Goal: Transaction & Acquisition: Download file/media

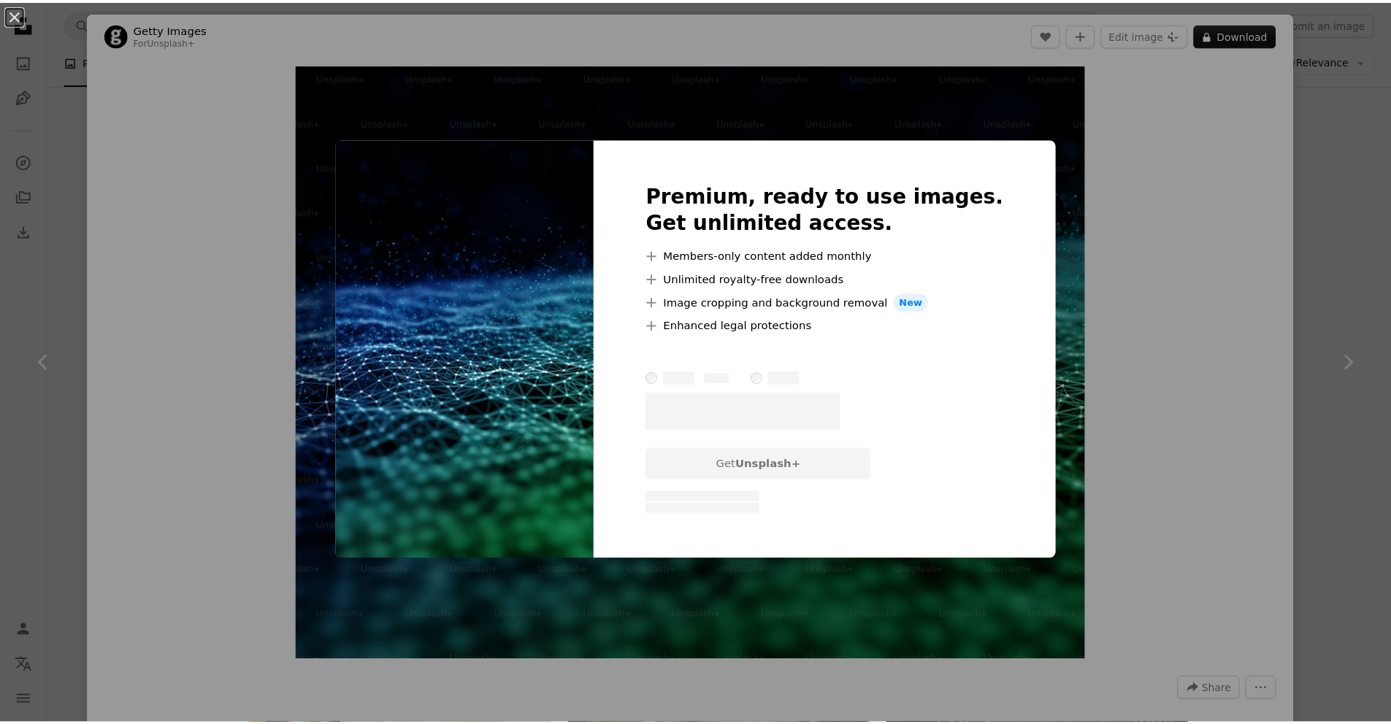
scroll to position [448, 0]
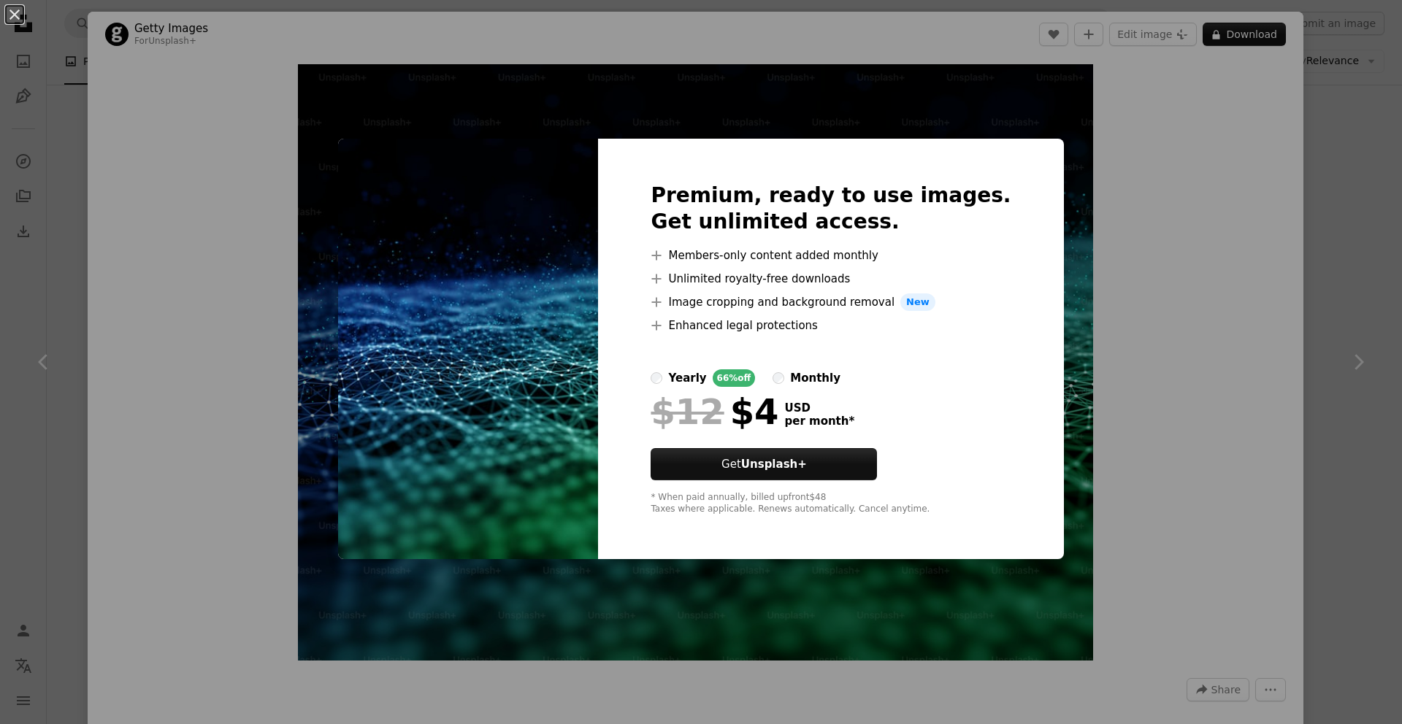
click at [435, 178] on img at bounding box center [468, 349] width 260 height 421
click at [1065, 123] on div "An X shape Premium, ready to use images. Get unlimited access. A plus sign Memb…" at bounding box center [701, 362] width 1402 height 724
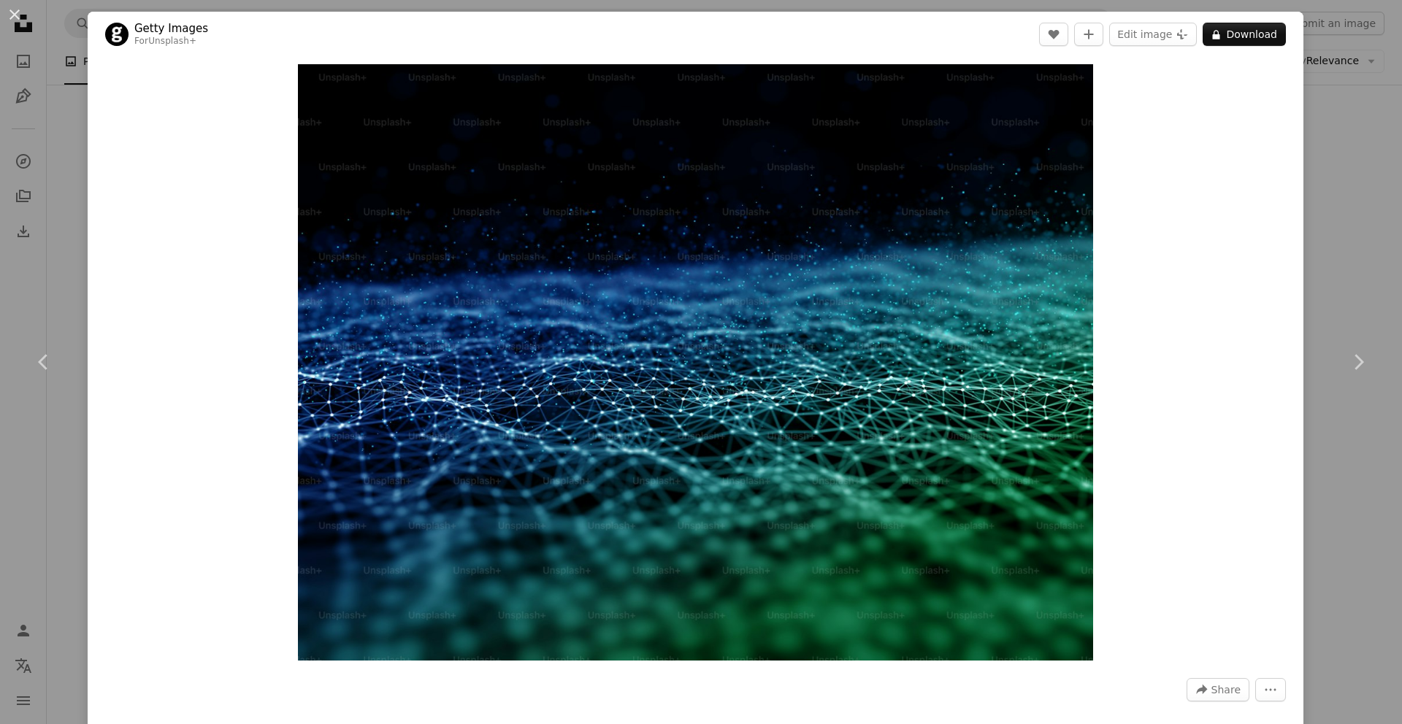
click at [1343, 283] on div "An X shape Chevron left Chevron right Getty Images For Unsplash+ A heart A plus…" at bounding box center [701, 362] width 1402 height 724
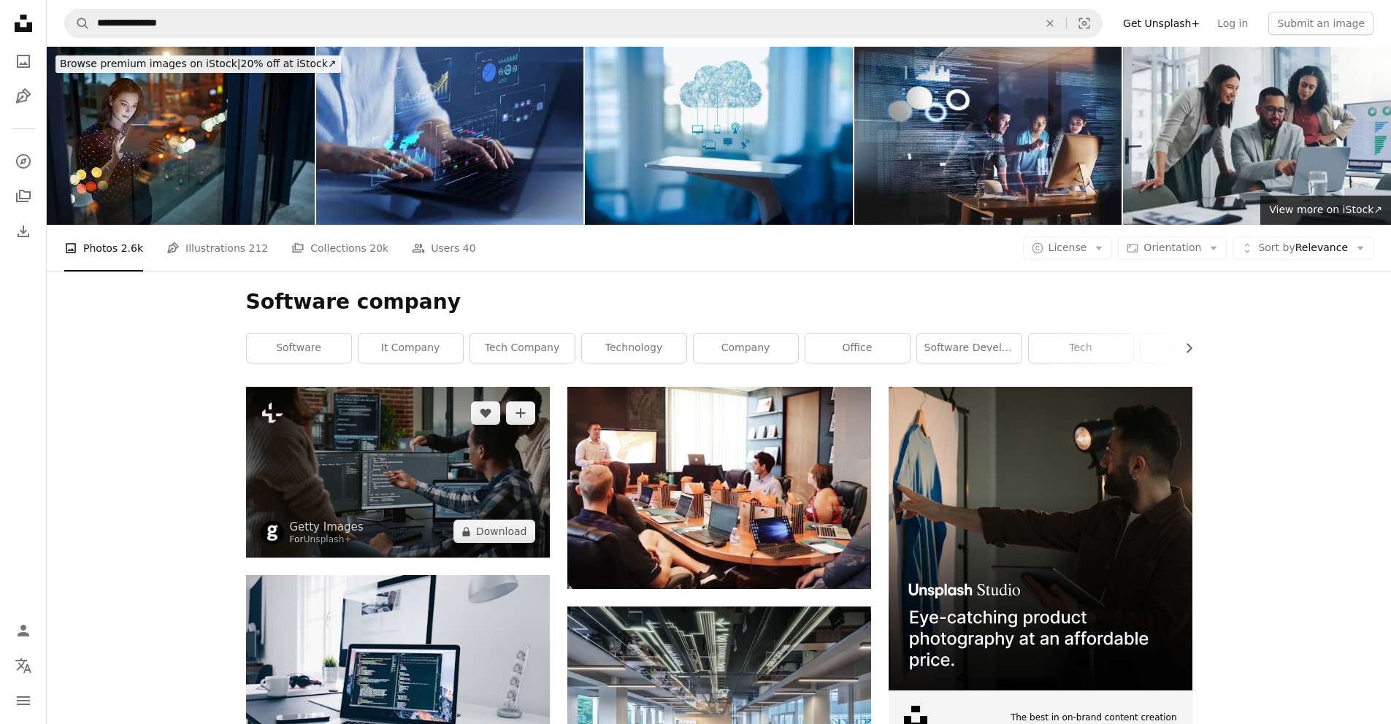
click at [341, 445] on img at bounding box center [398, 472] width 304 height 171
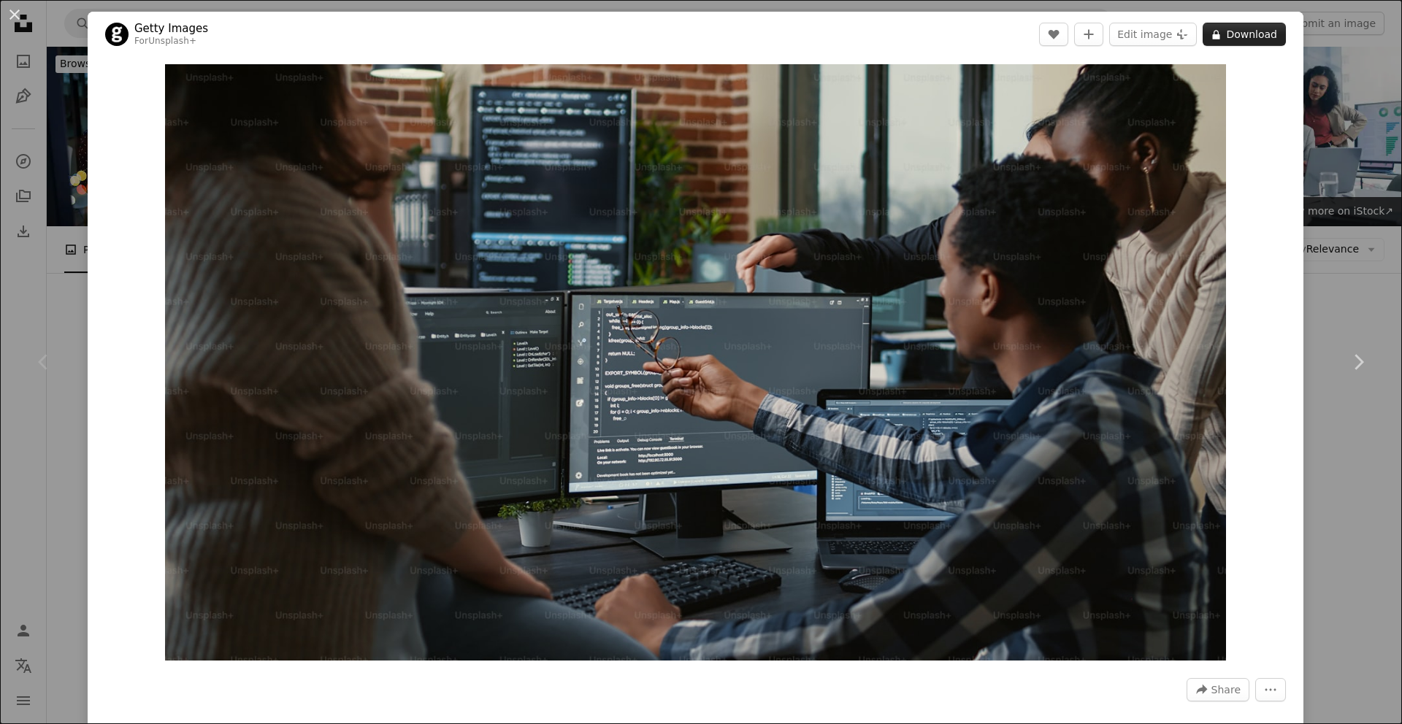
click at [1216, 37] on button "A lock Download" at bounding box center [1244, 34] width 83 height 23
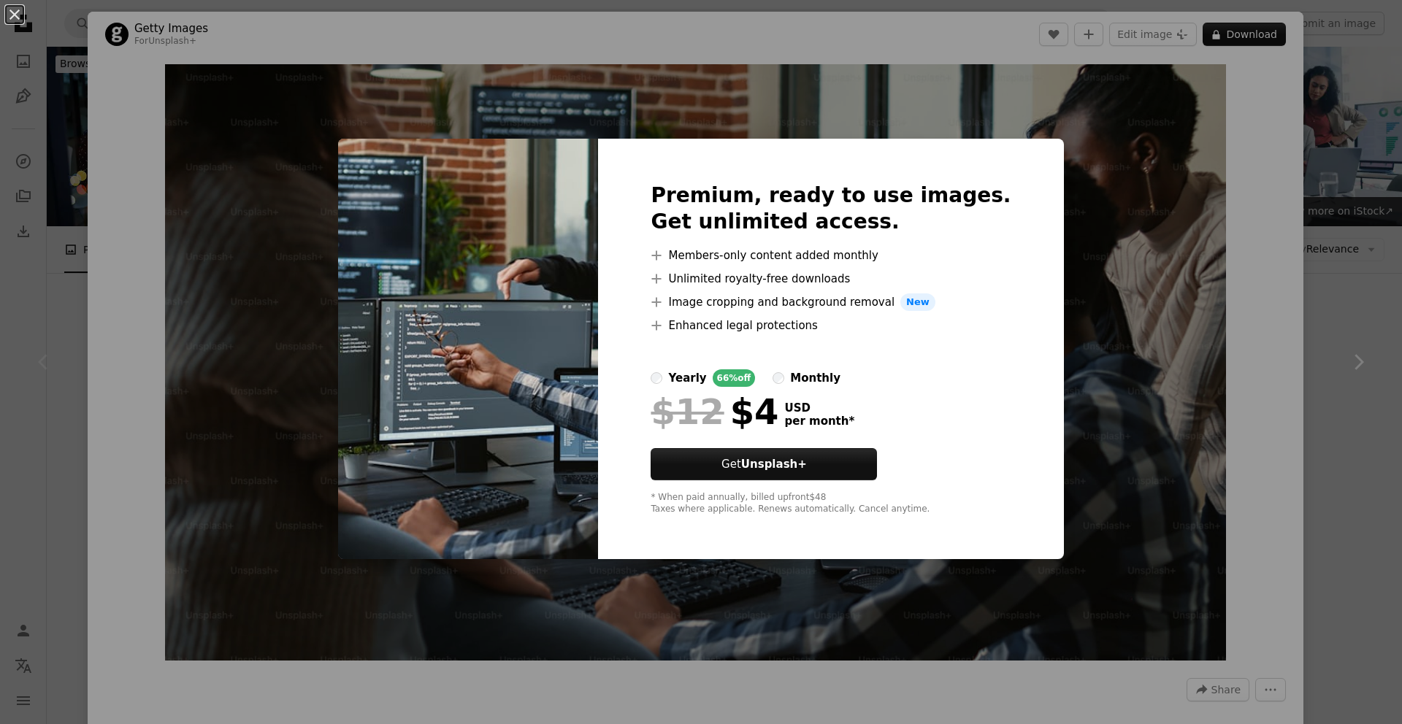
click at [1176, 378] on div "An X shape Premium, ready to use images. Get unlimited access. A plus sign Memb…" at bounding box center [701, 362] width 1402 height 724
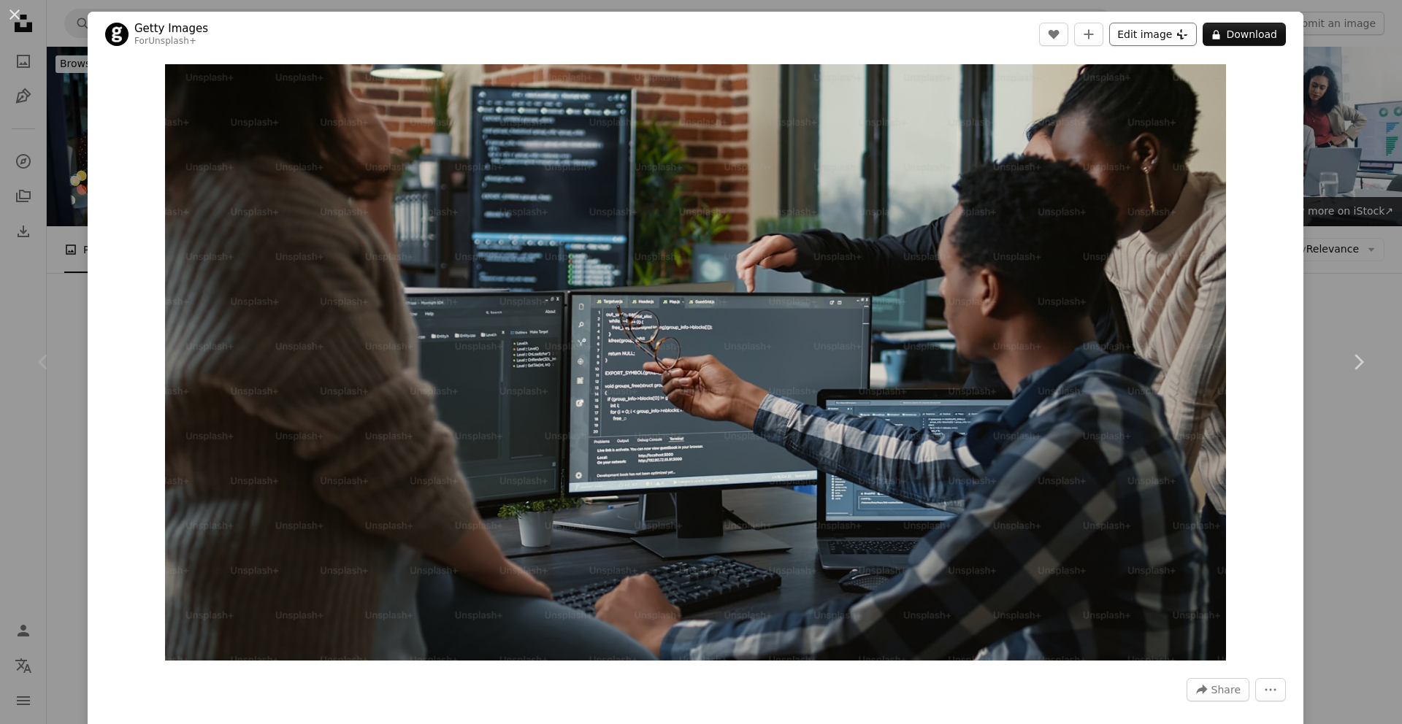
click at [1151, 34] on button "Edit image Plus sign for Unsplash+" at bounding box center [1153, 34] width 88 height 23
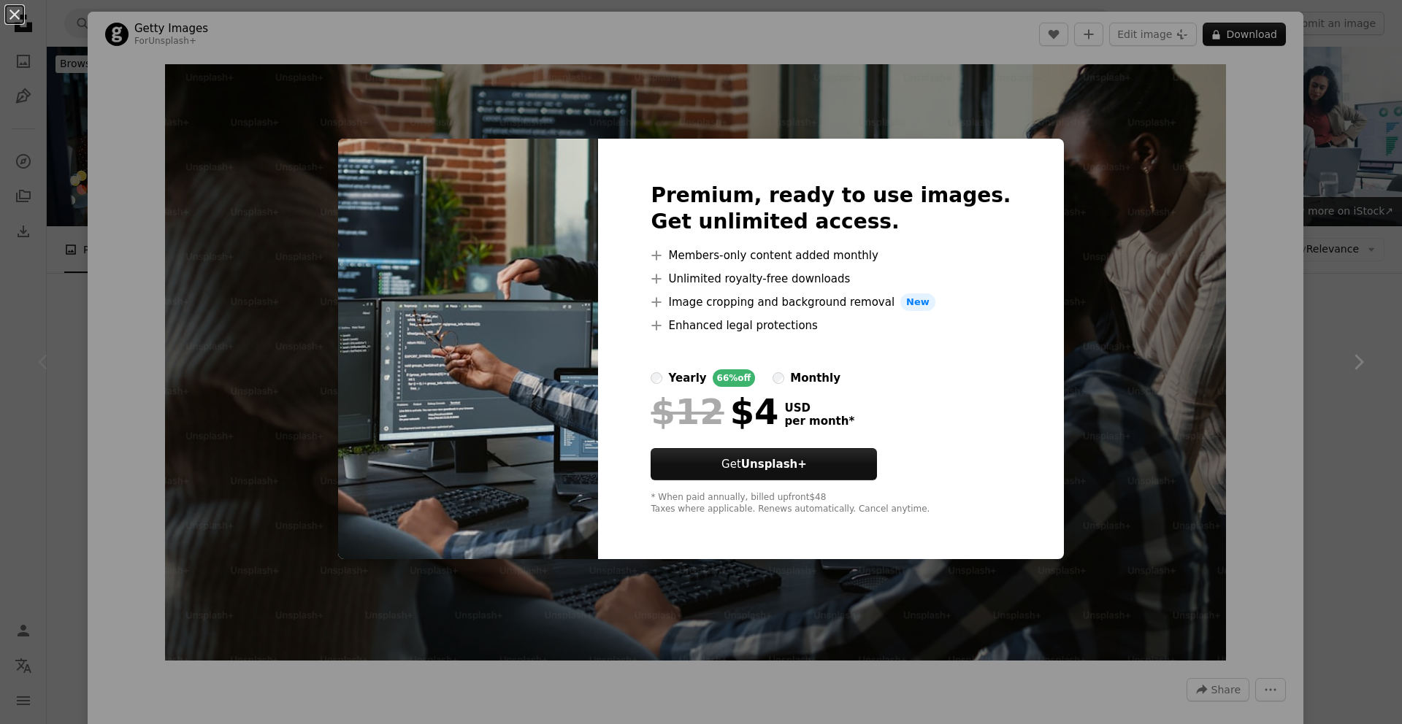
click at [1138, 282] on div "An X shape Premium, ready to use images. Get unlimited access. A plus sign Memb…" at bounding box center [701, 362] width 1402 height 724
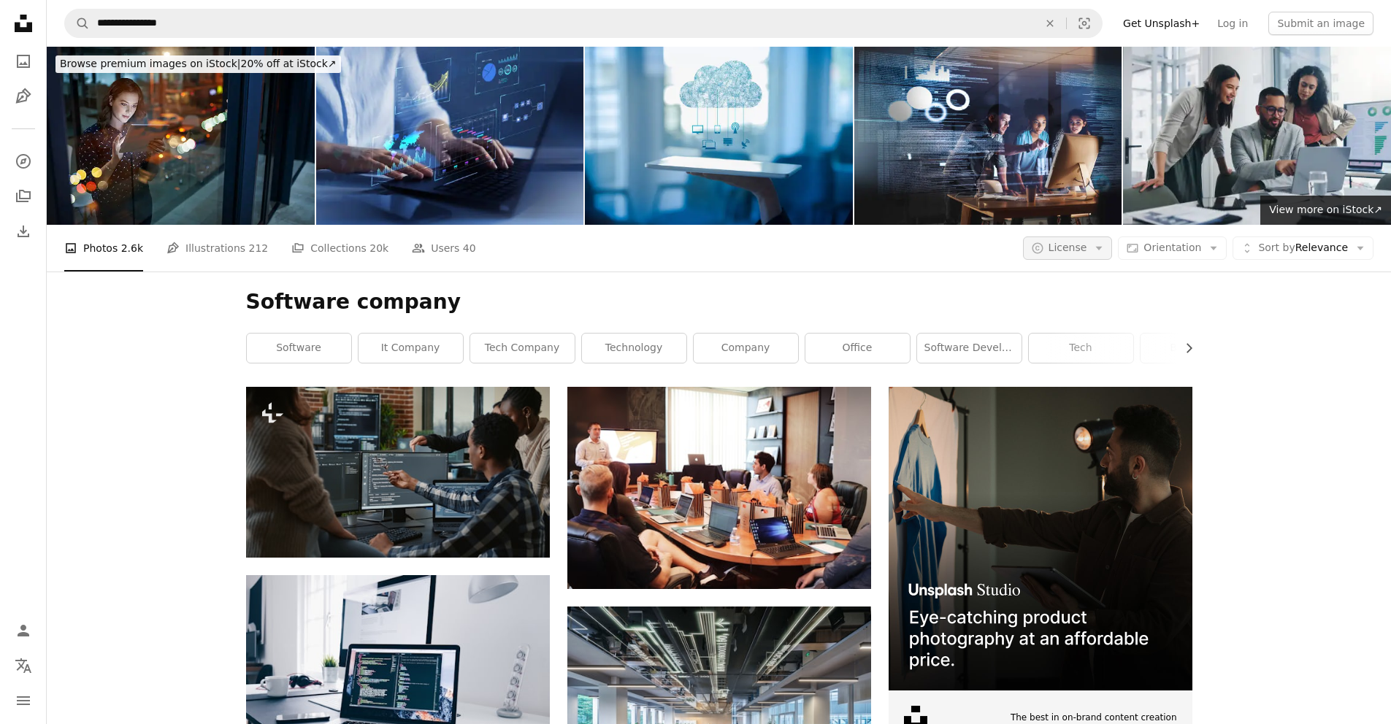
click at [1113, 252] on button "A copyright icon © License Arrow down" at bounding box center [1068, 248] width 90 height 23
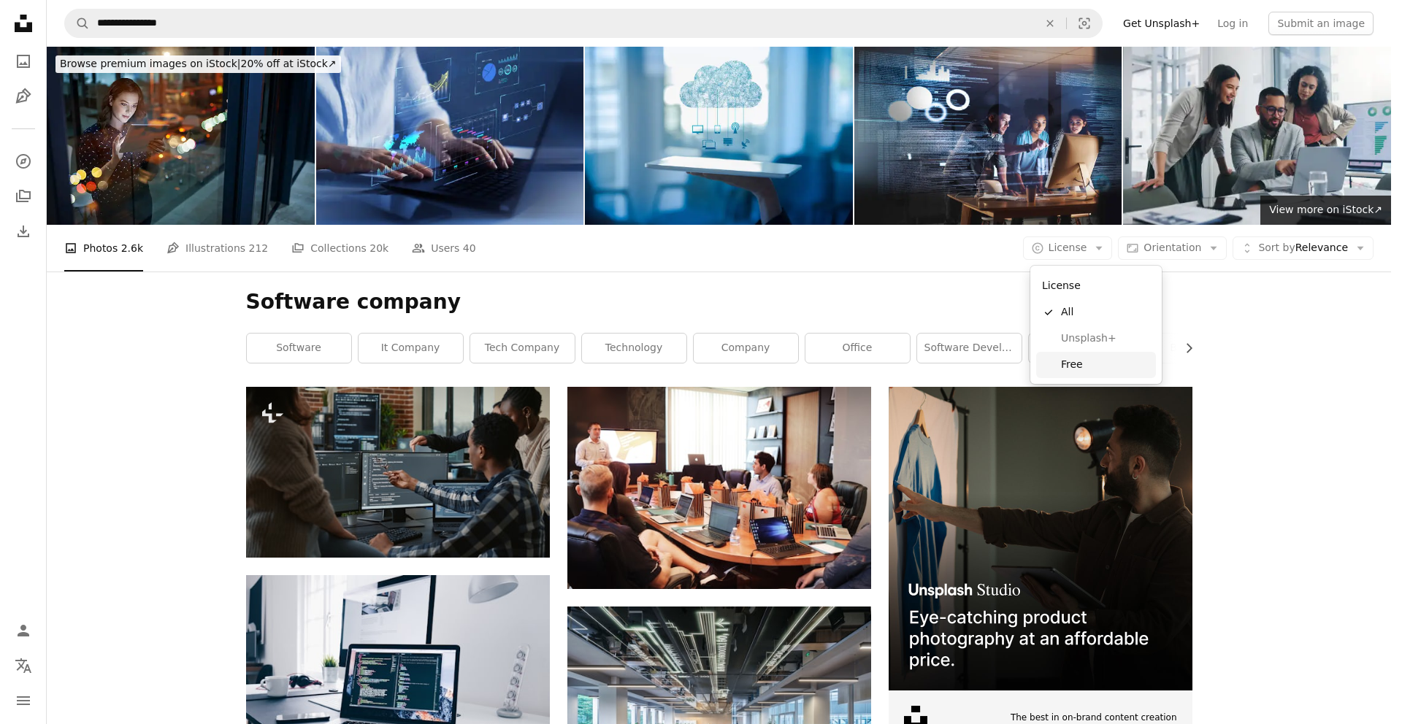
click at [1077, 364] on span "Free" at bounding box center [1105, 365] width 89 height 15
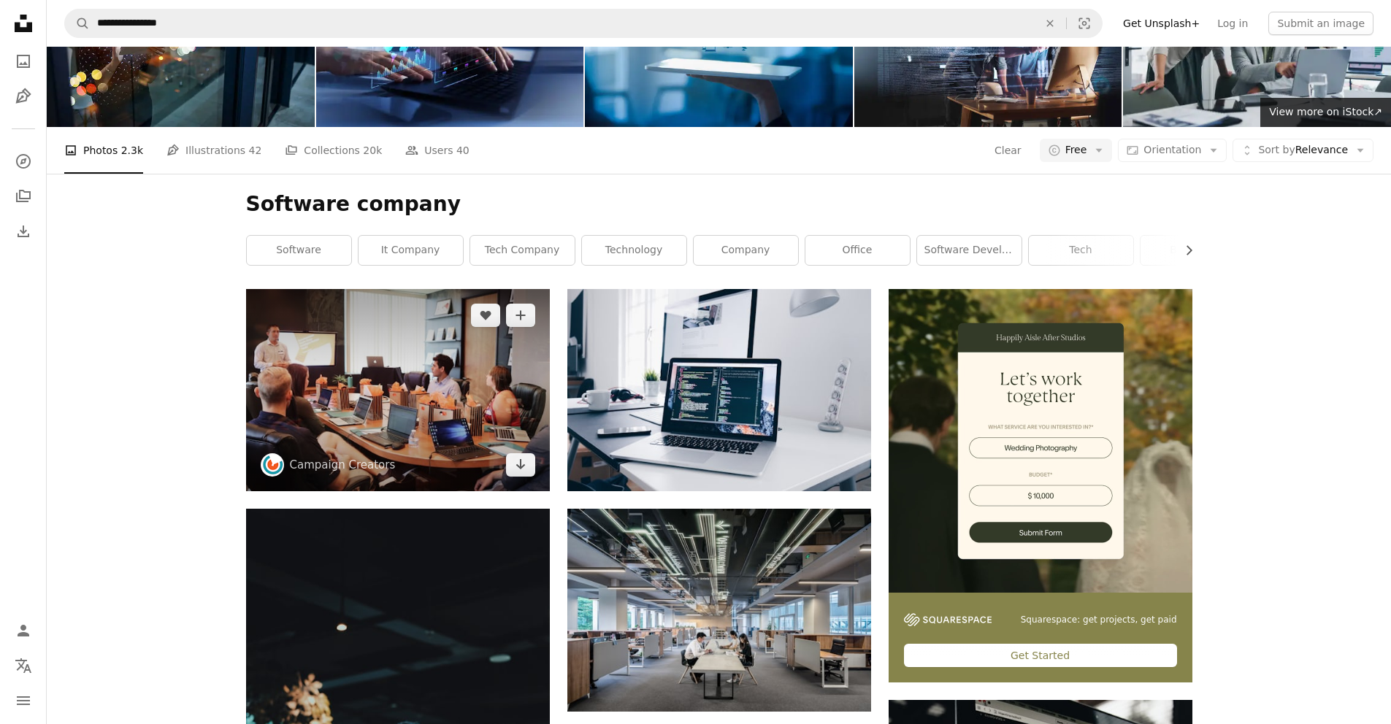
scroll to position [97, 0]
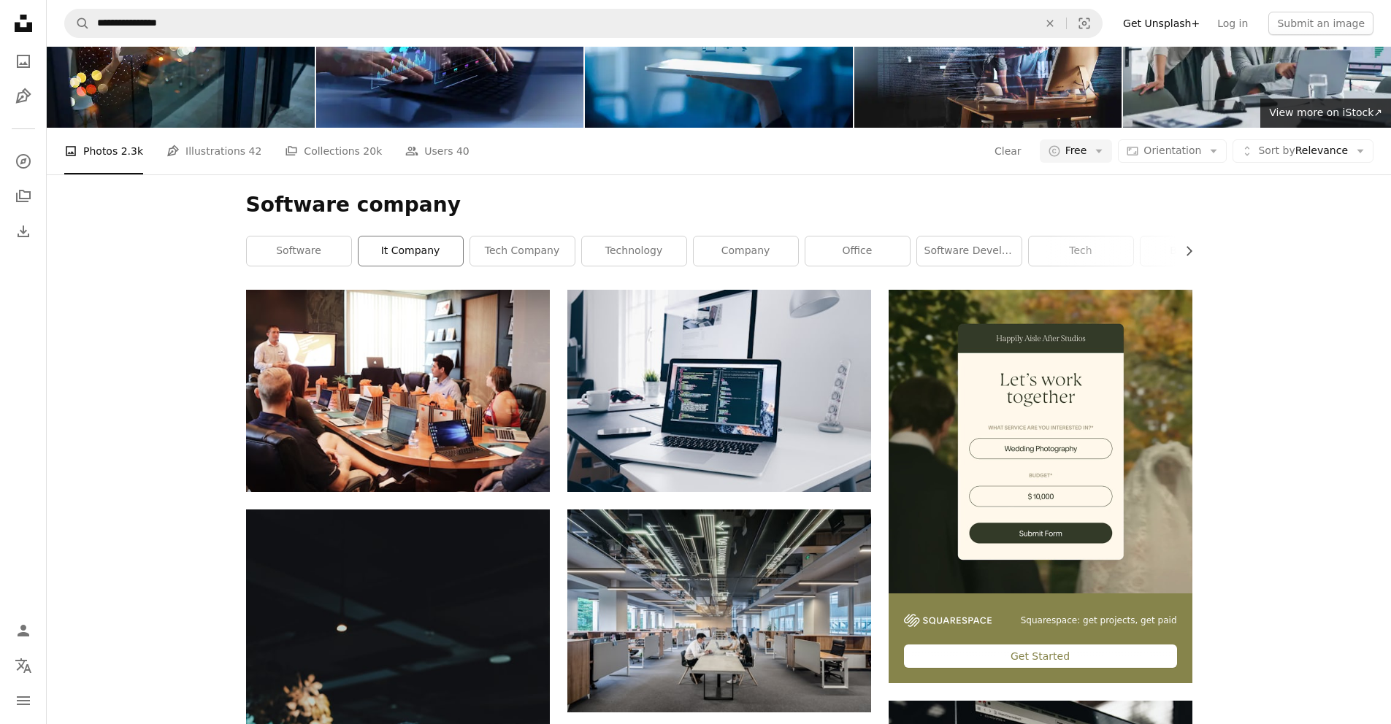
click at [403, 250] on link "it company" at bounding box center [411, 251] width 104 height 29
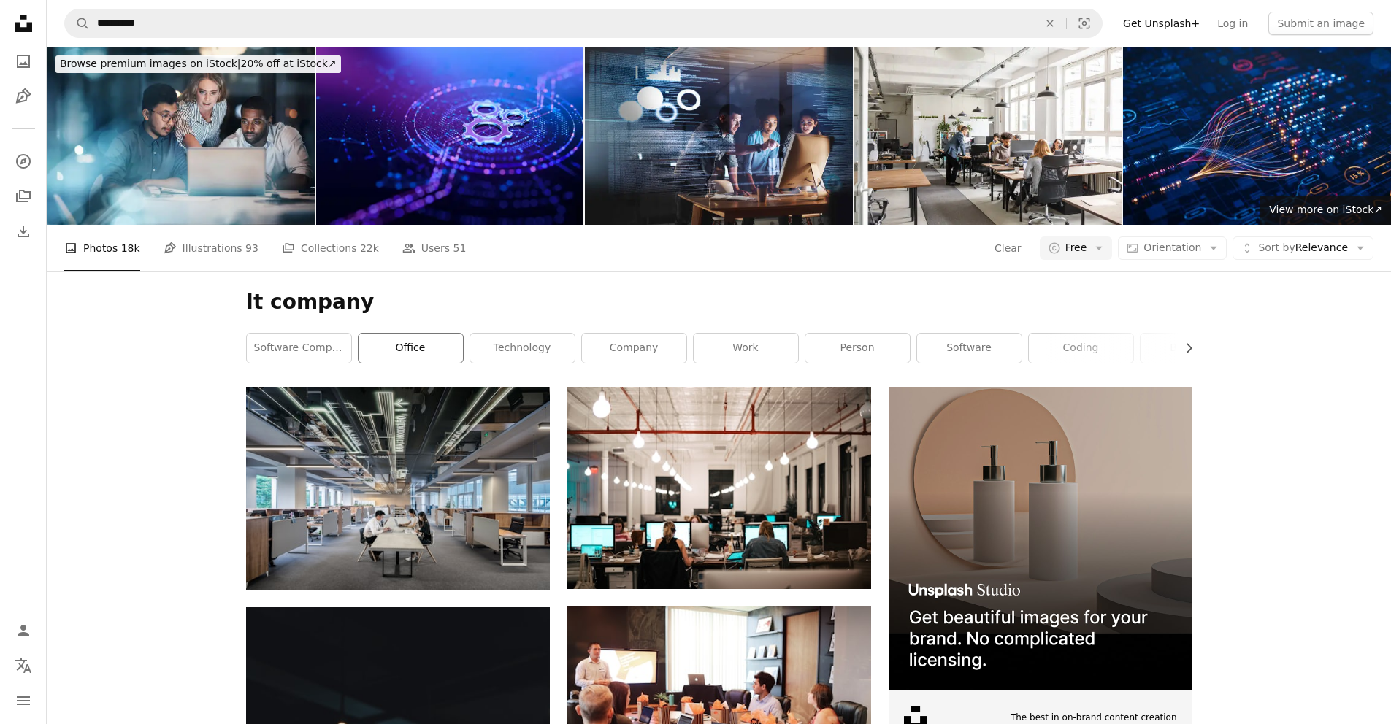
click at [386, 357] on link "office" at bounding box center [411, 348] width 104 height 29
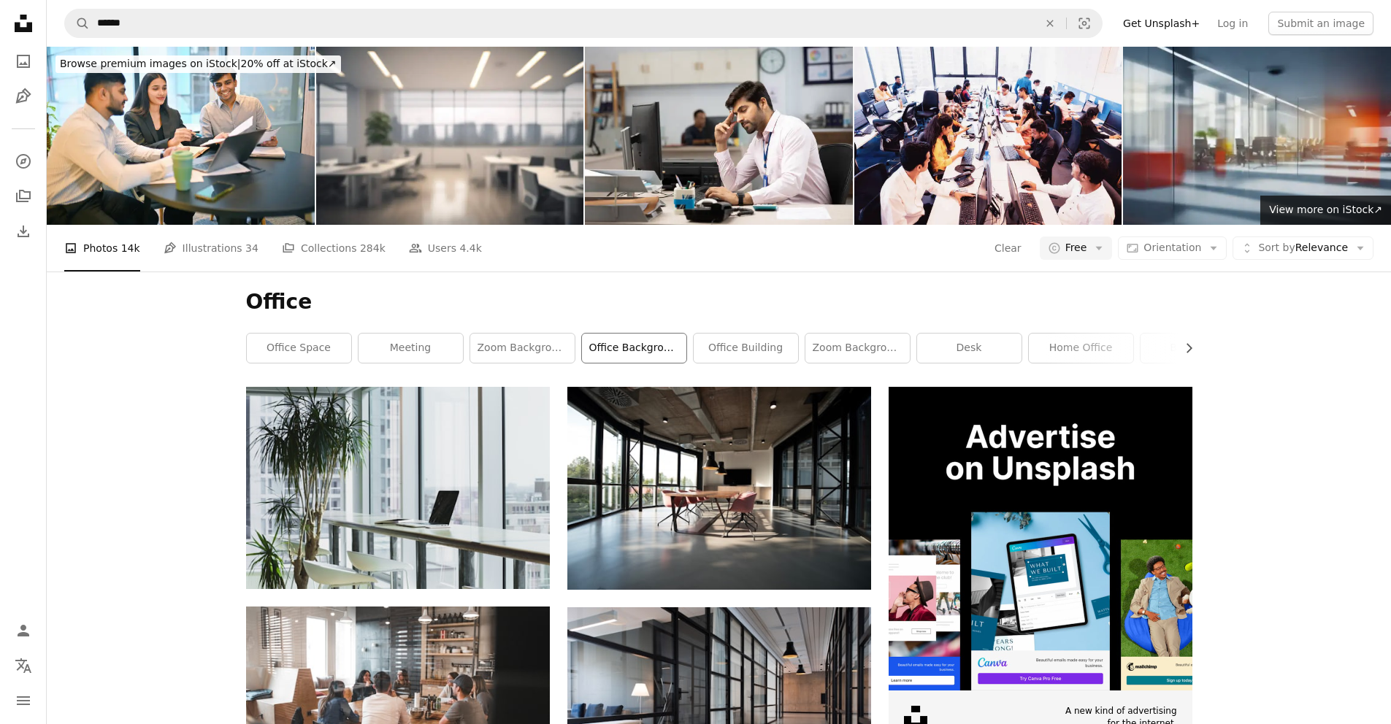
click at [630, 355] on link "office background" at bounding box center [634, 348] width 104 height 29
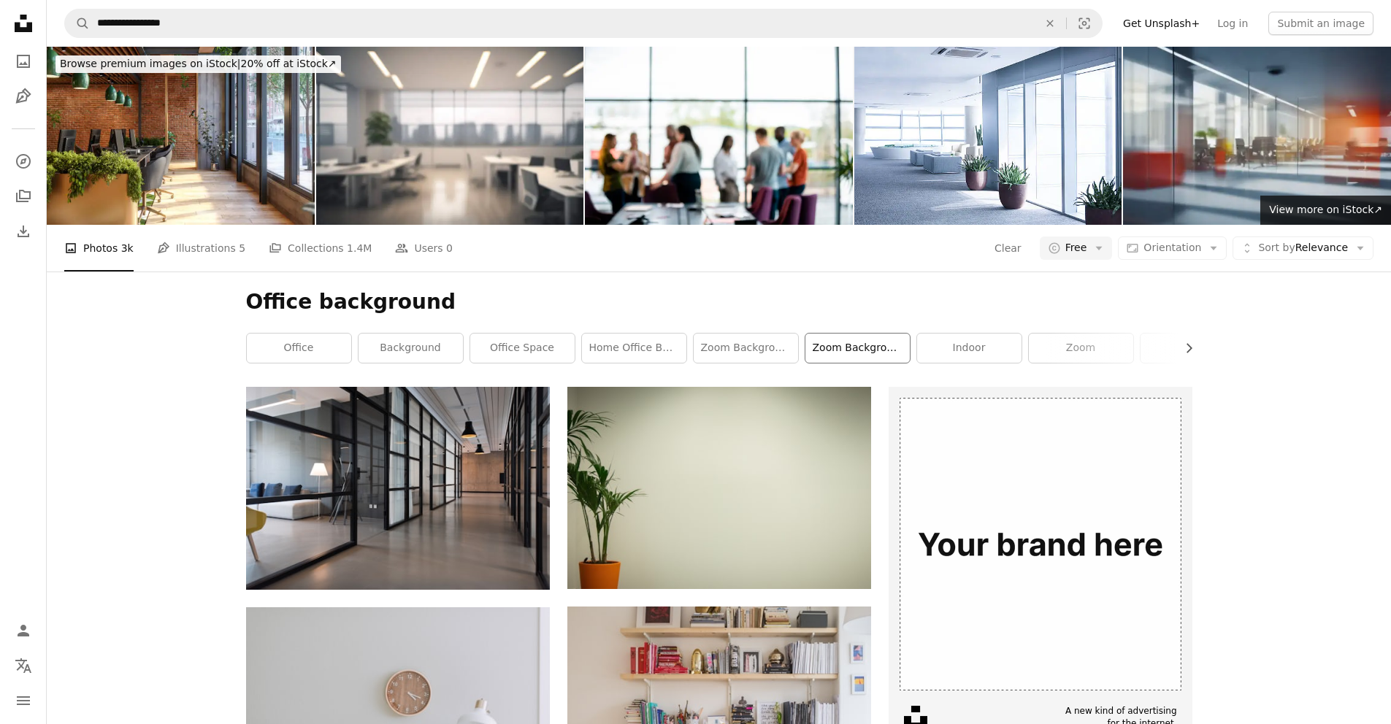
click at [840, 350] on link "zoom background office" at bounding box center [857, 348] width 104 height 29
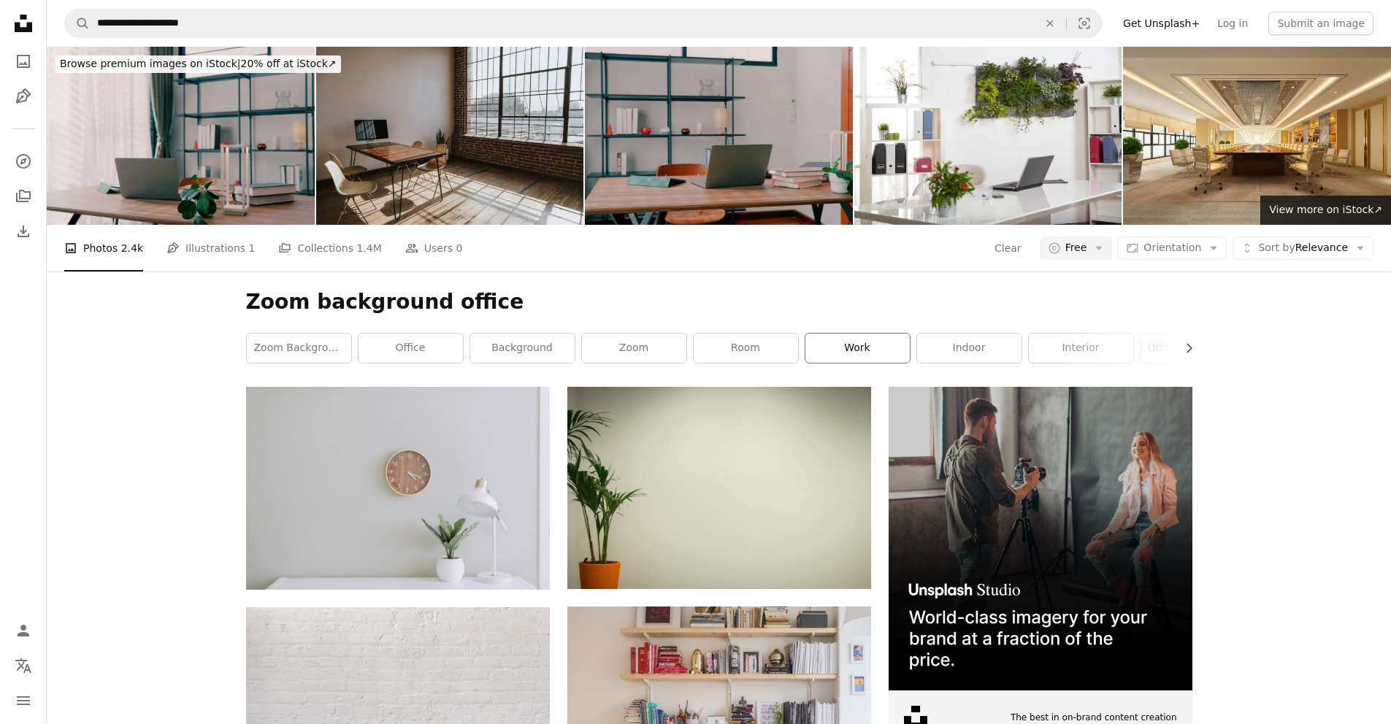
click at [847, 350] on link "work" at bounding box center [857, 348] width 104 height 29
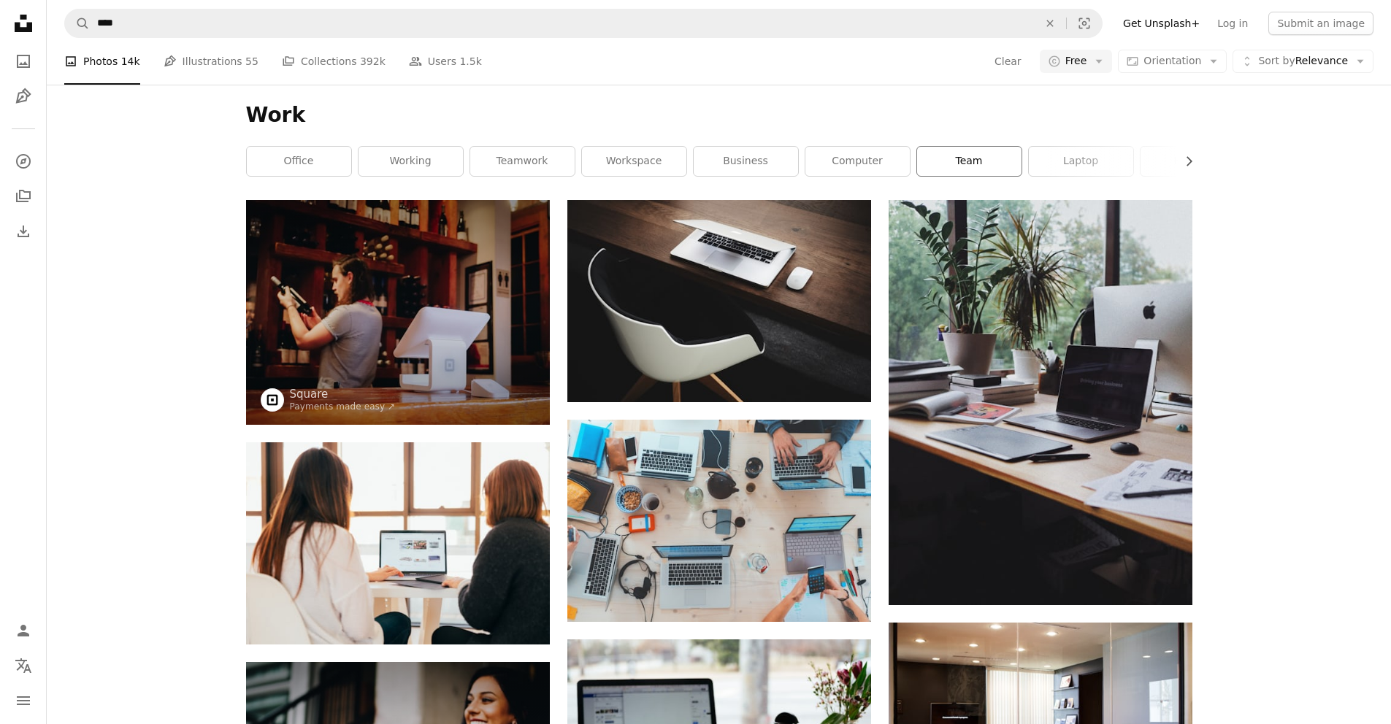
click at [966, 164] on link "team" at bounding box center [969, 161] width 104 height 29
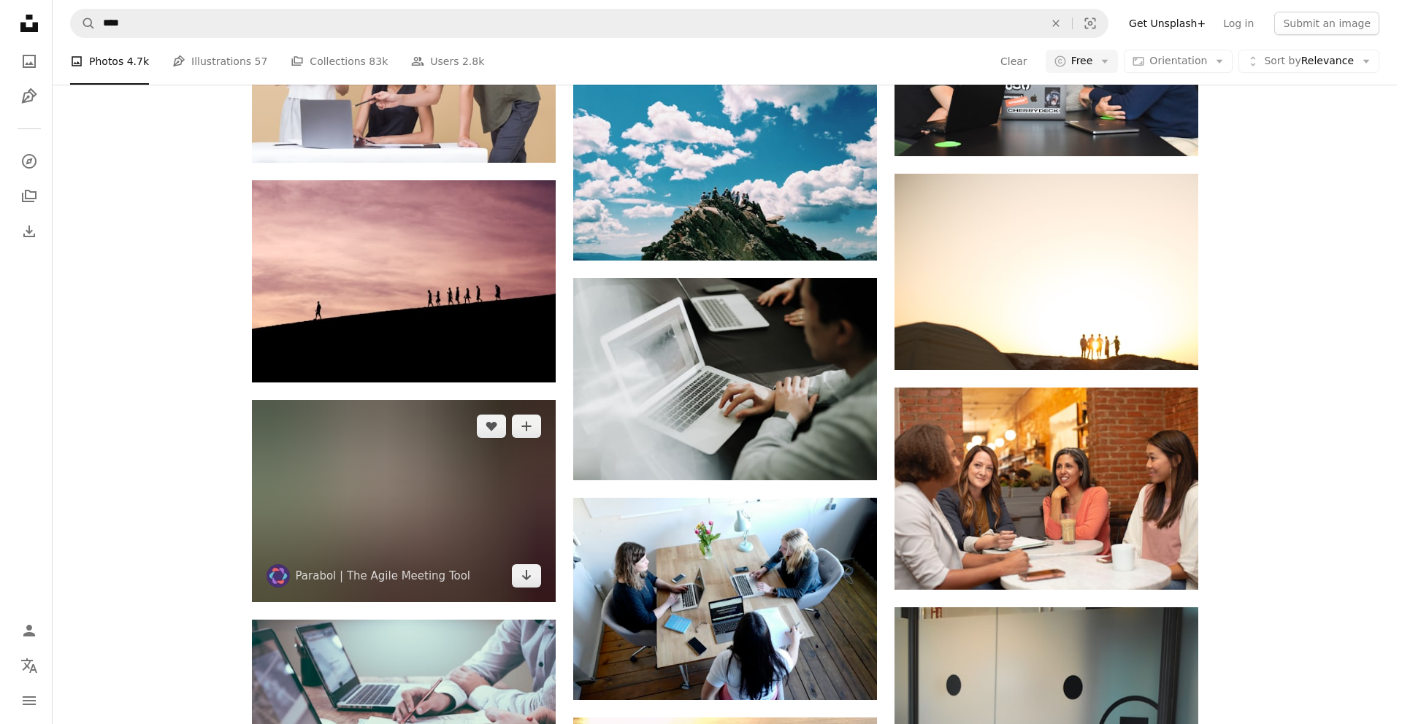
scroll to position [6967, 0]
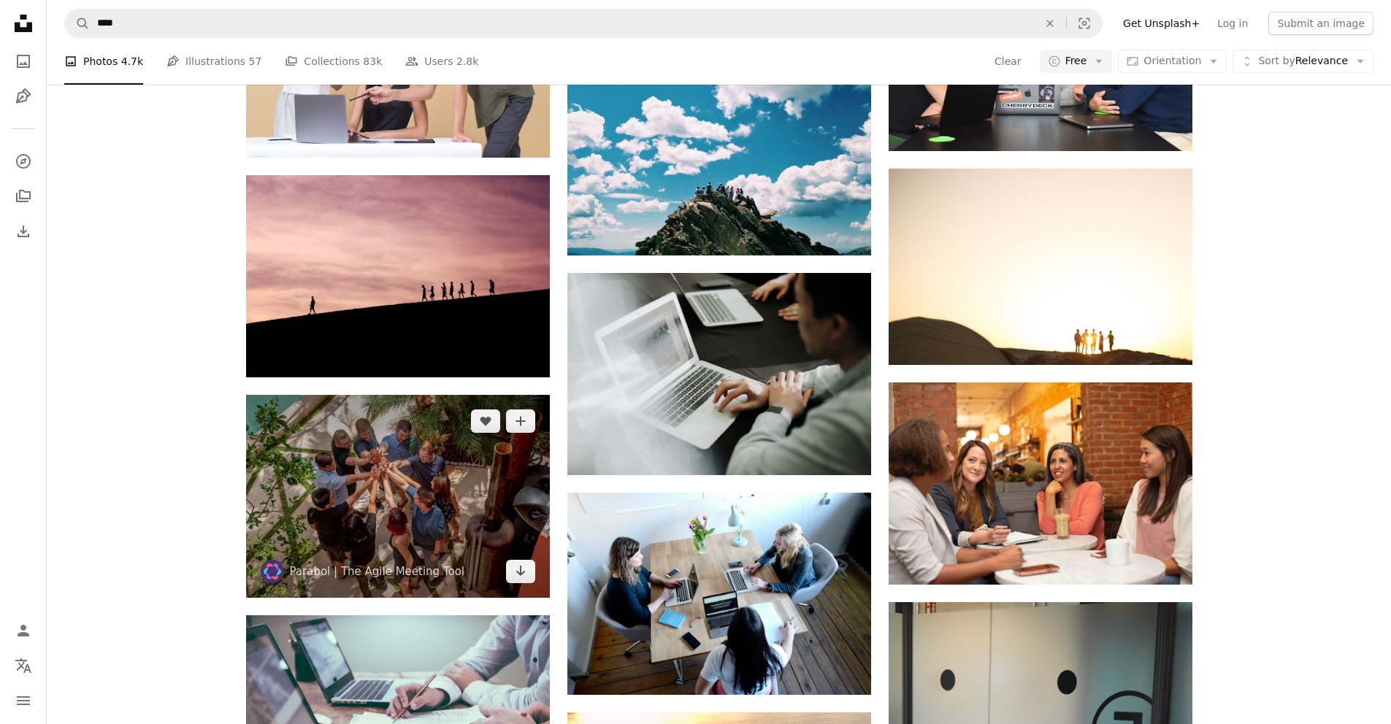
click at [379, 517] on img at bounding box center [398, 496] width 304 height 203
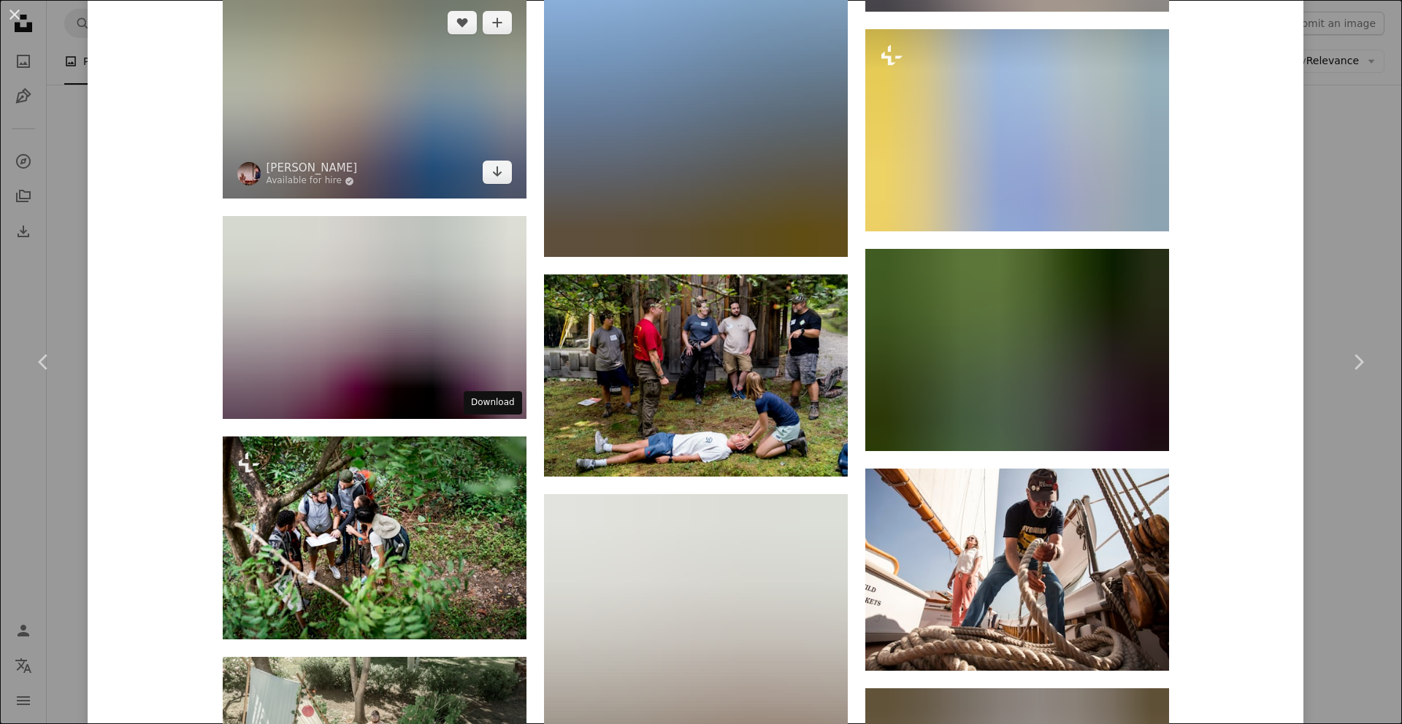
scroll to position [2430, 0]
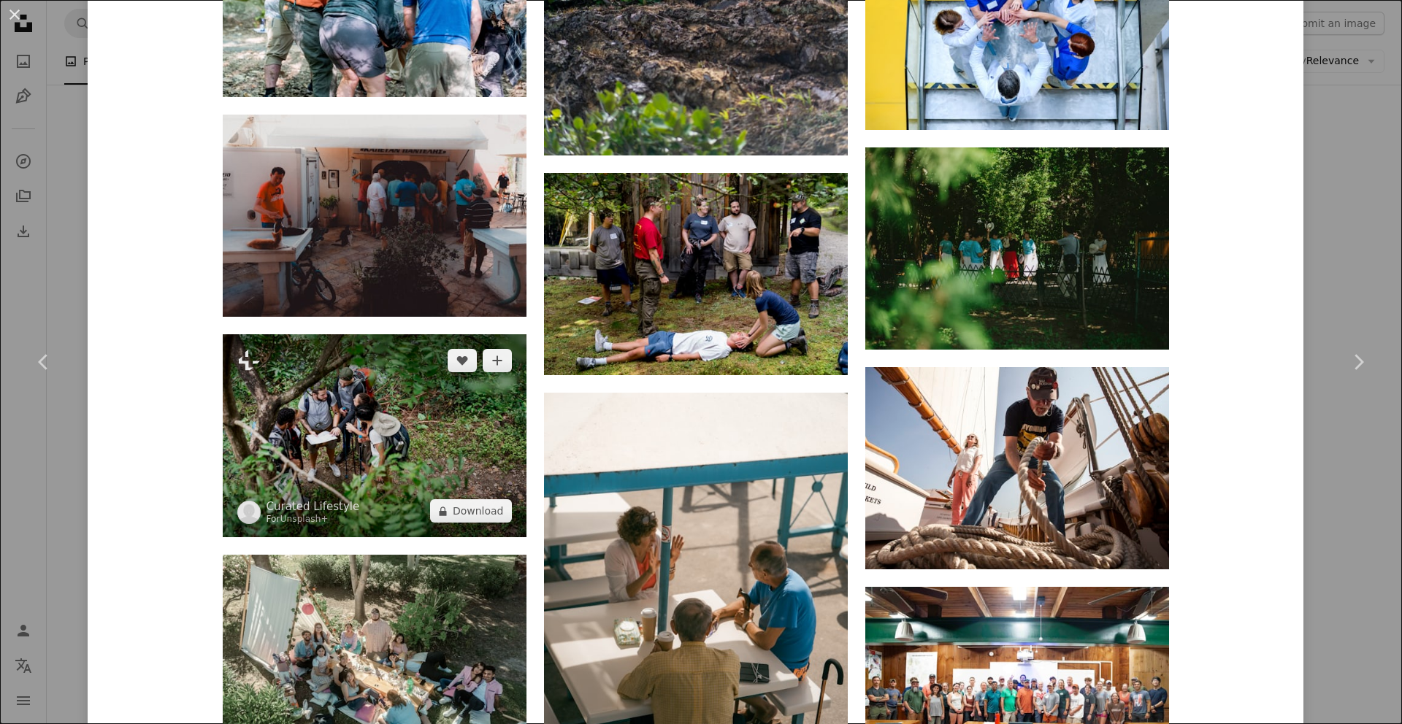
drag, startPoint x: 486, startPoint y: 474, endPoint x: 479, endPoint y: 468, distance: 8.8
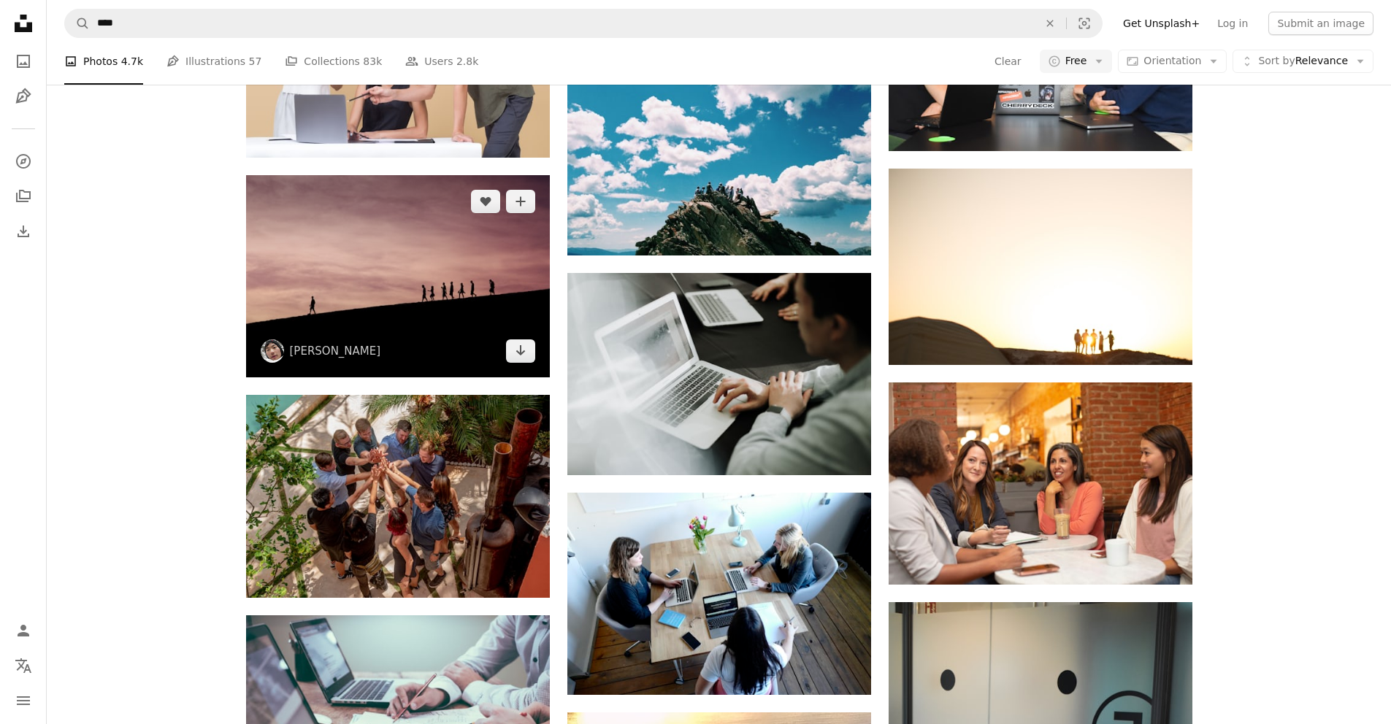
click at [418, 337] on img at bounding box center [398, 276] width 304 height 202
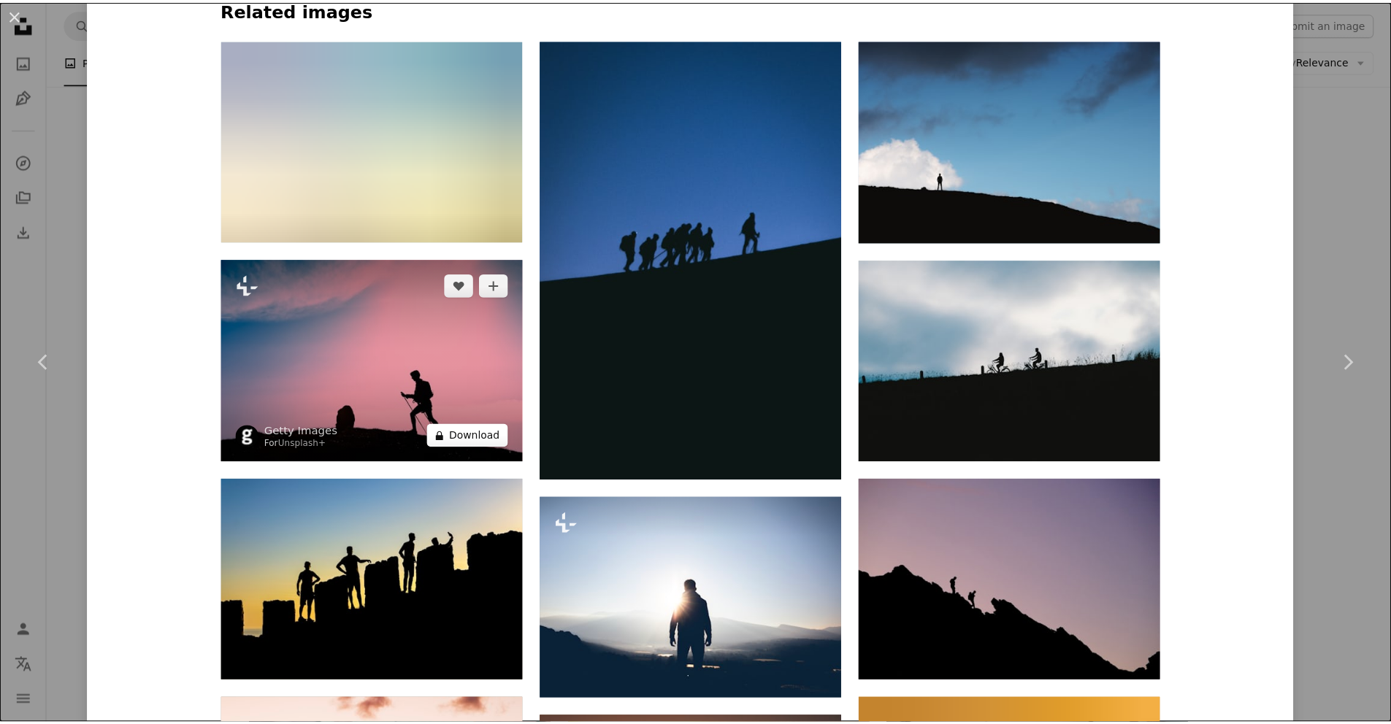
scroll to position [1156, 0]
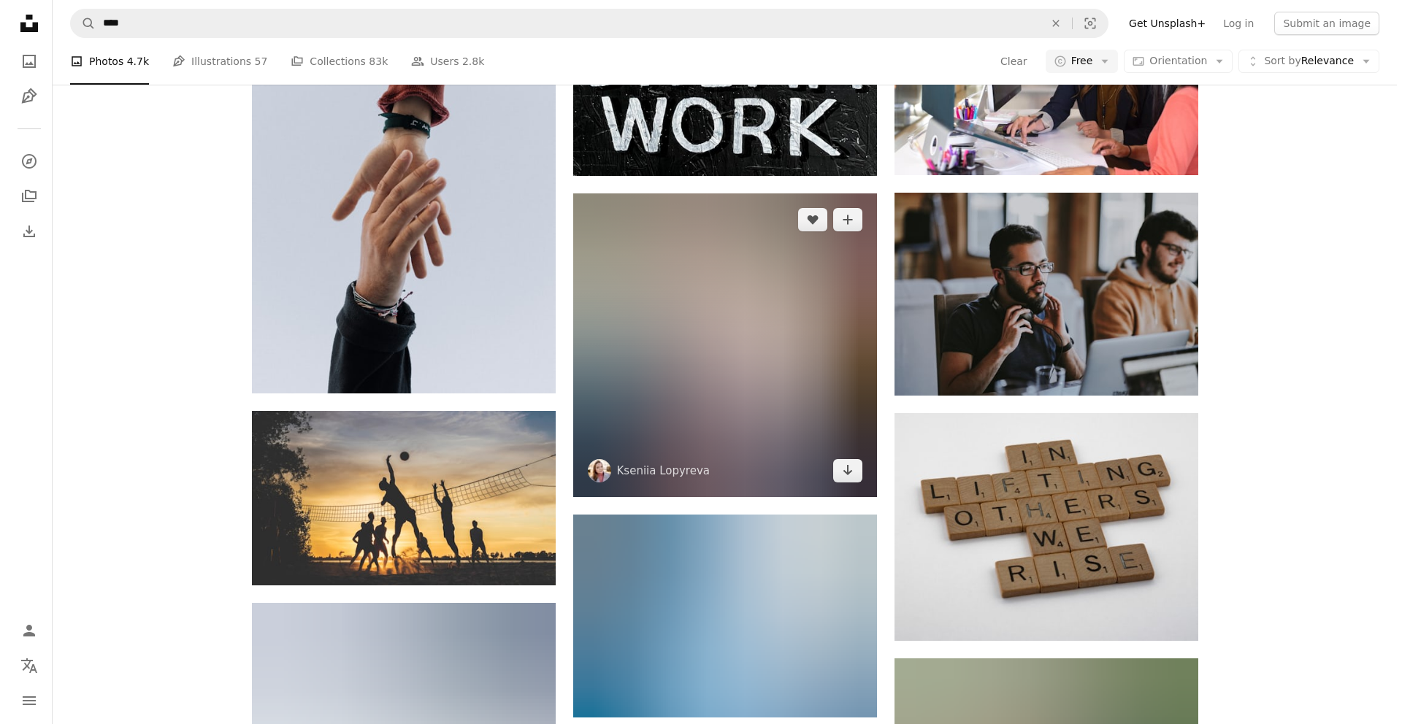
scroll to position [12958, 0]
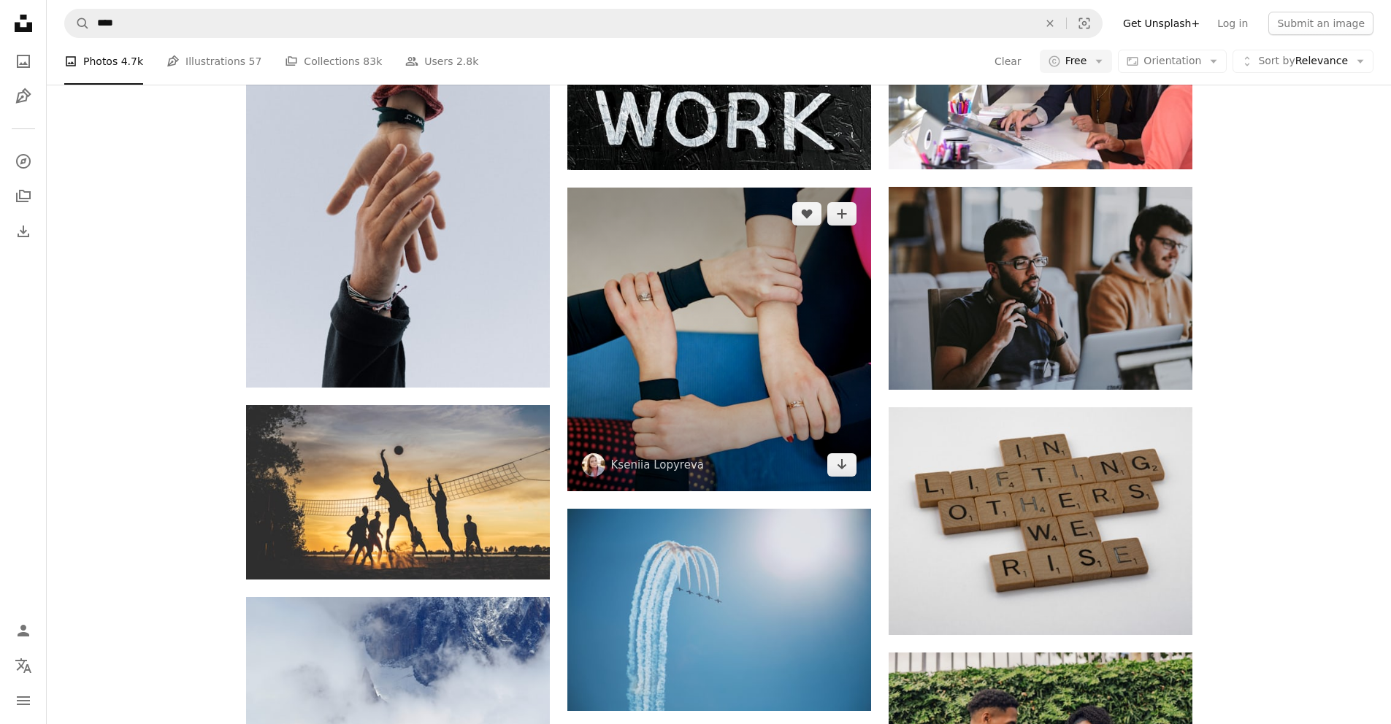
click at [701, 406] on img at bounding box center [719, 340] width 304 height 304
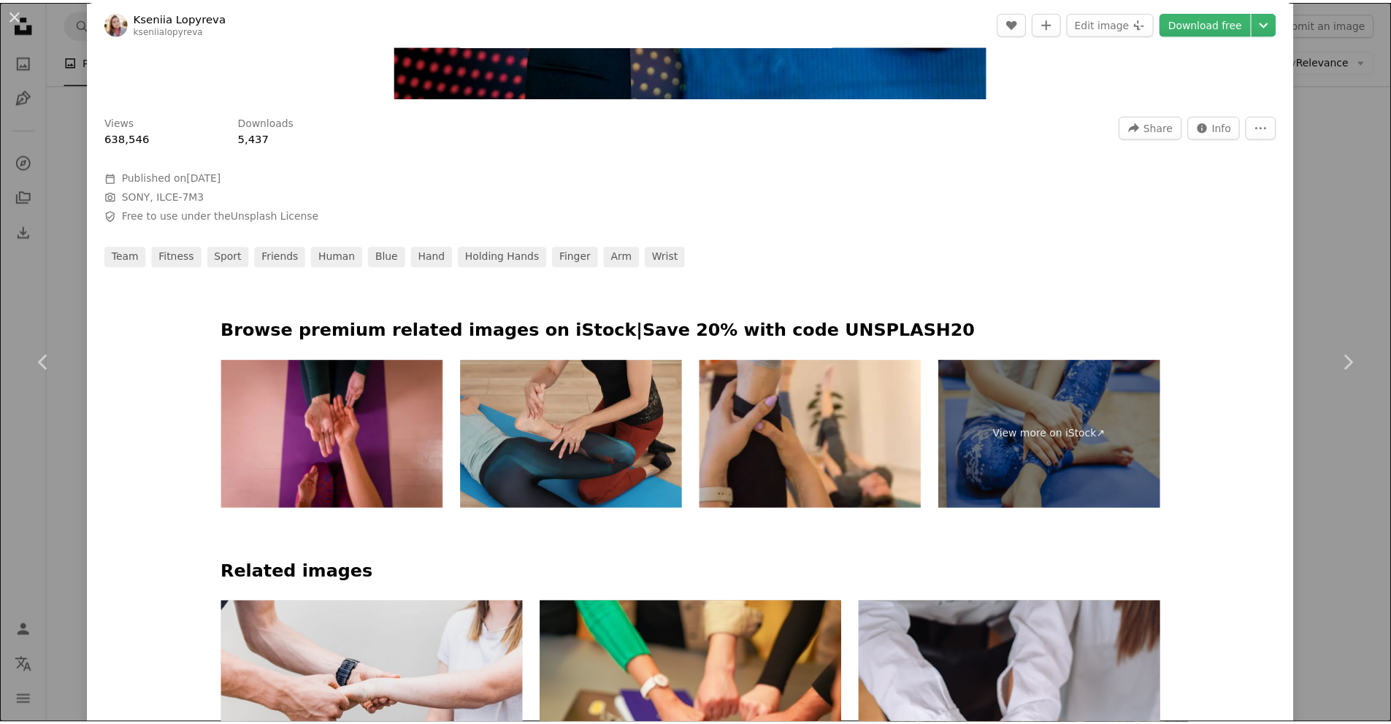
scroll to position [858, 0]
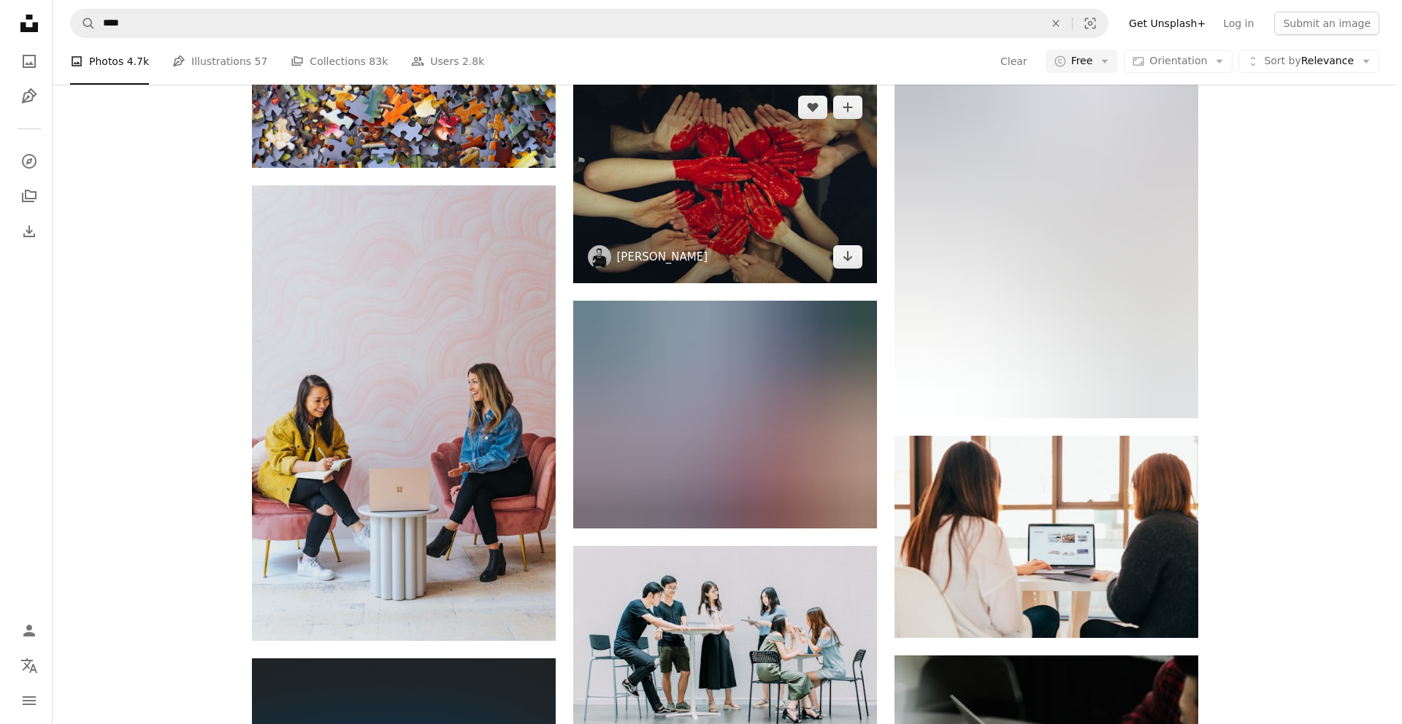
scroll to position [5691, 0]
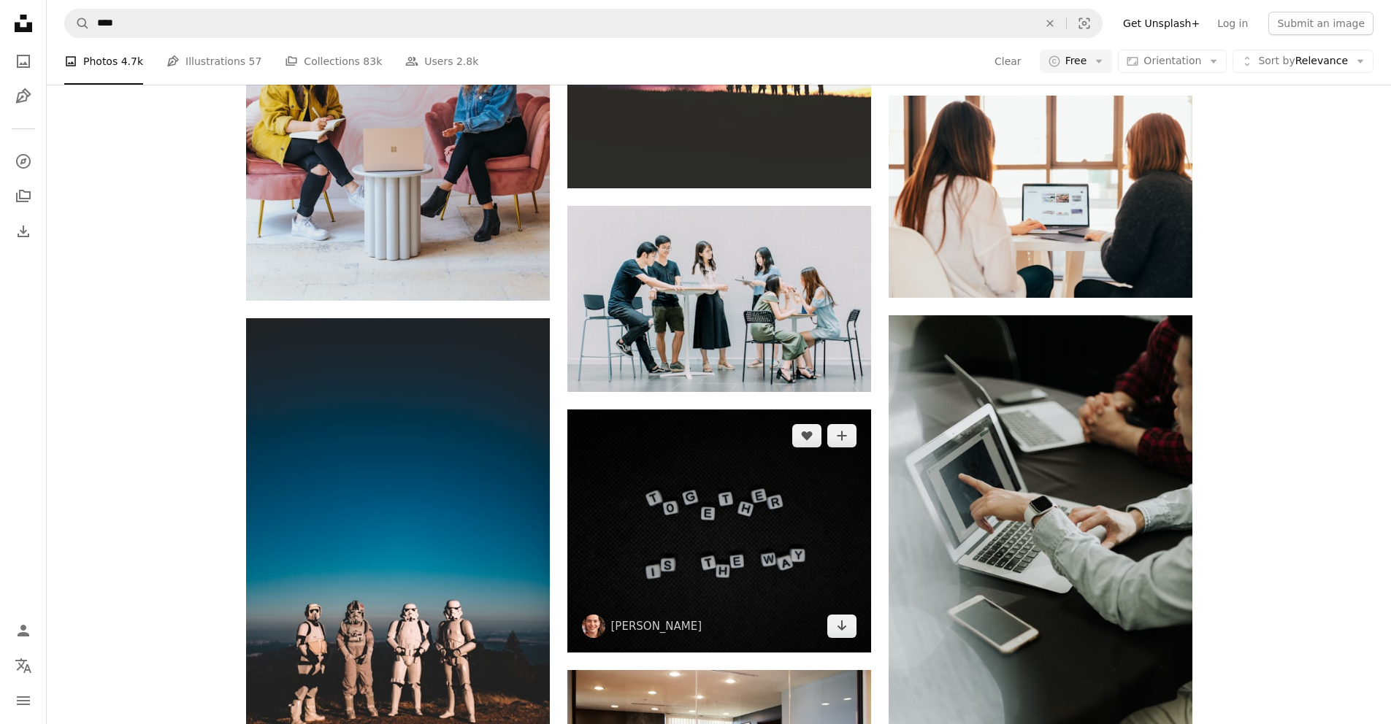
click at [647, 451] on img at bounding box center [719, 531] width 304 height 243
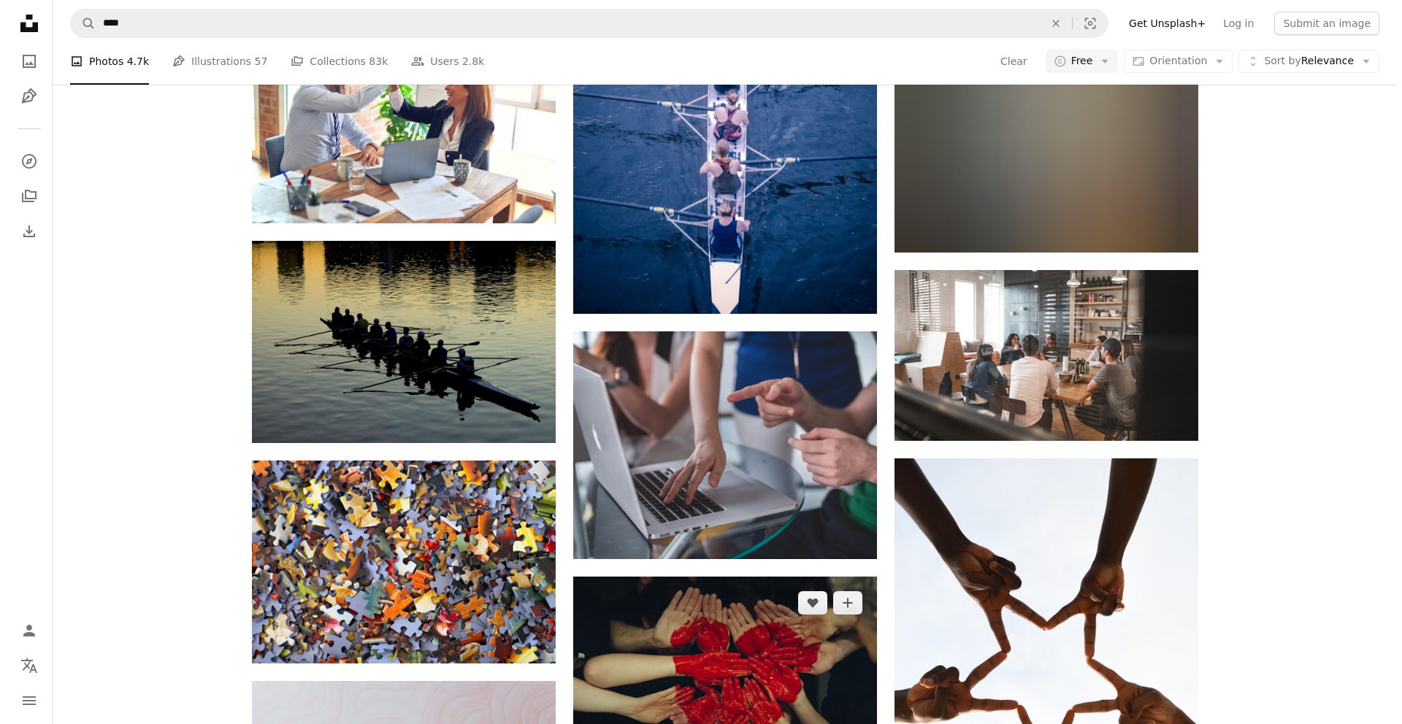
scroll to position [4762, 0]
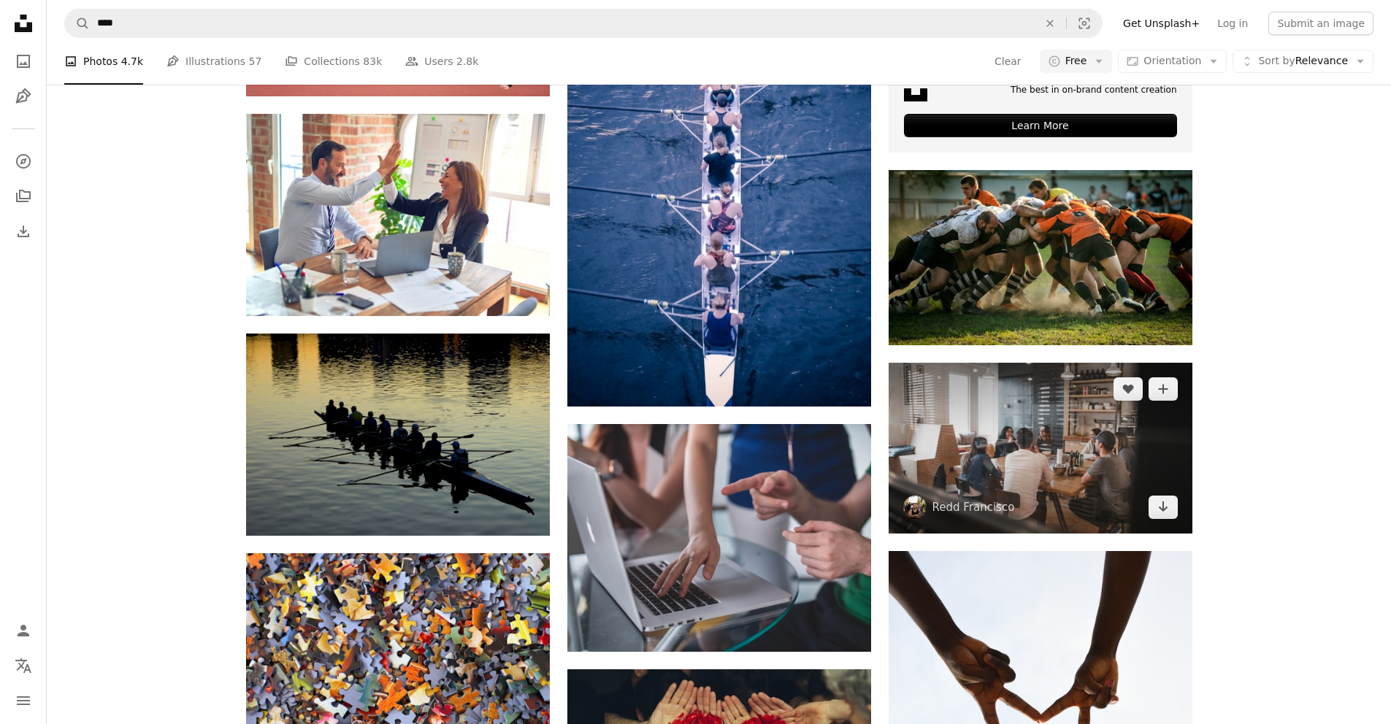
click at [1023, 408] on img at bounding box center [1041, 448] width 304 height 171
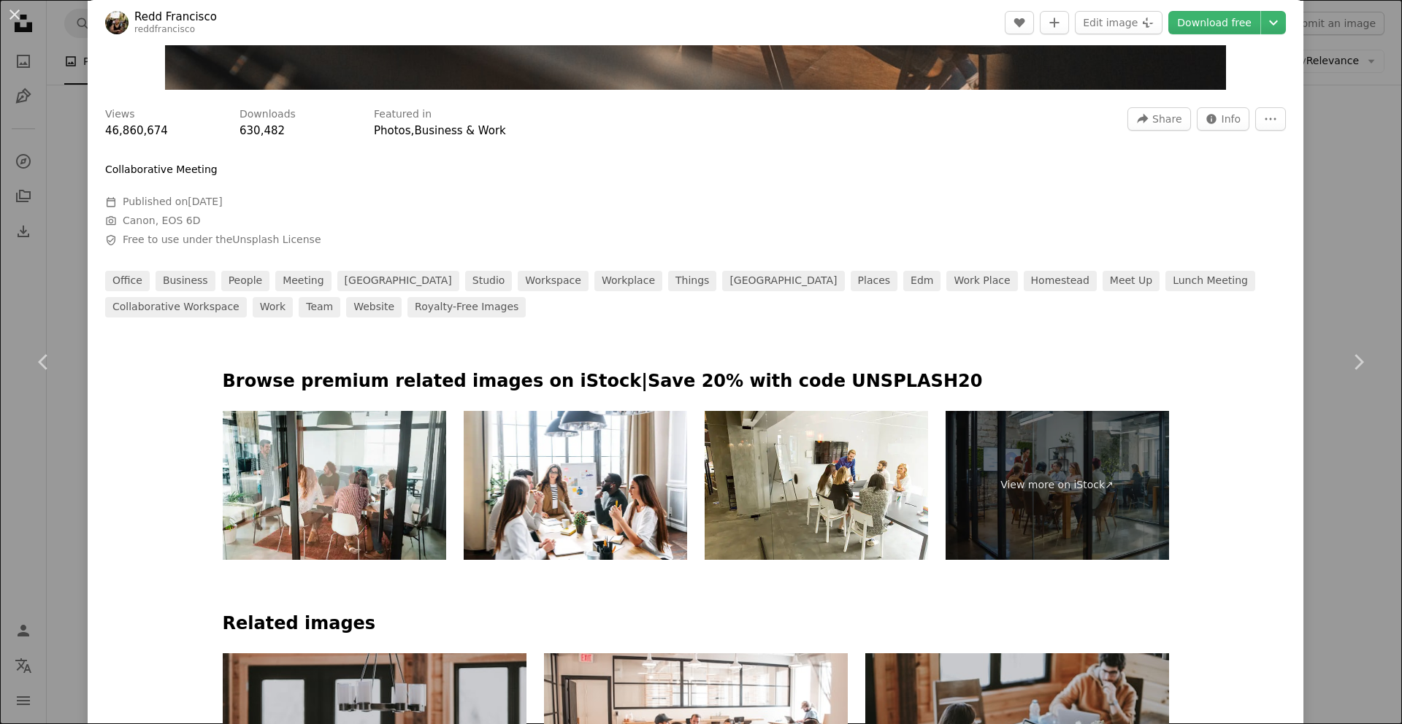
scroll to position [848, 0]
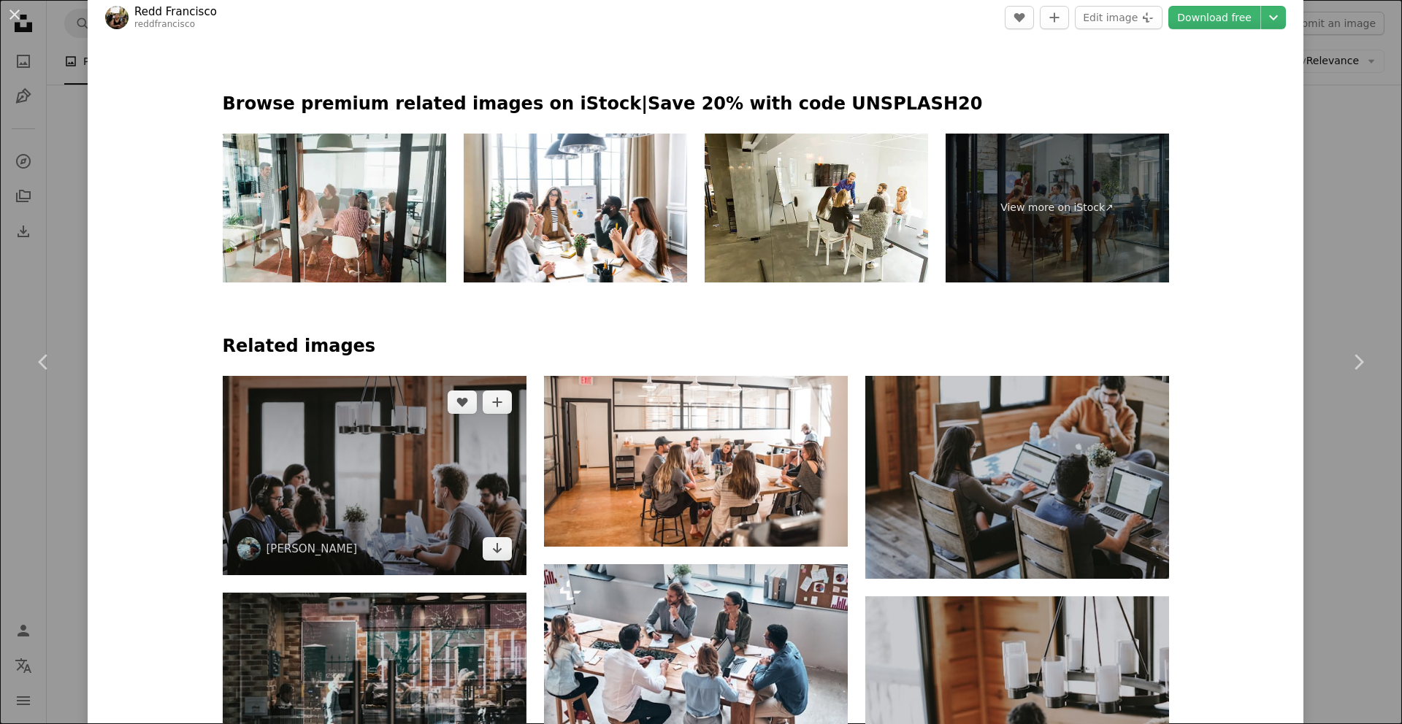
click at [359, 453] on img at bounding box center [375, 475] width 304 height 199
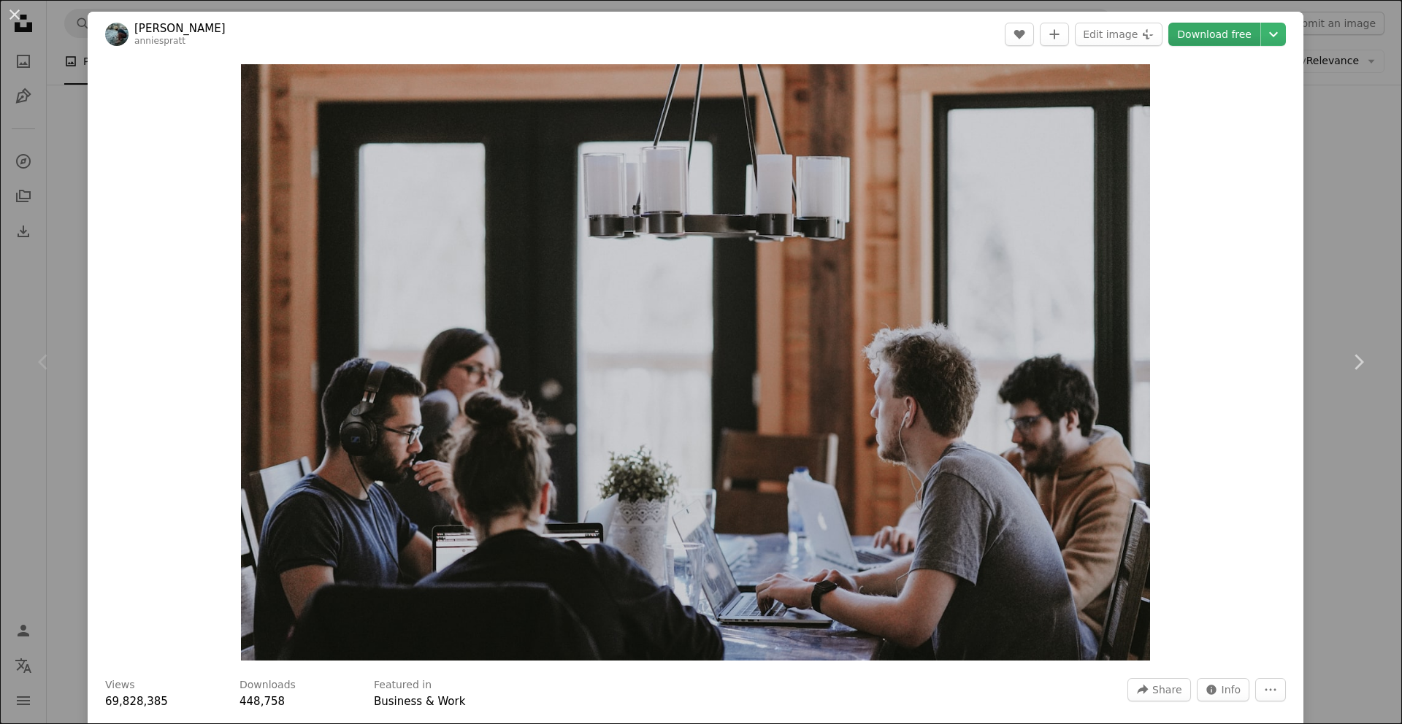
click at [1218, 40] on link "Download free" at bounding box center [1214, 34] width 92 height 23
